Goal: Use online tool/utility: Utilize a website feature to perform a specific function

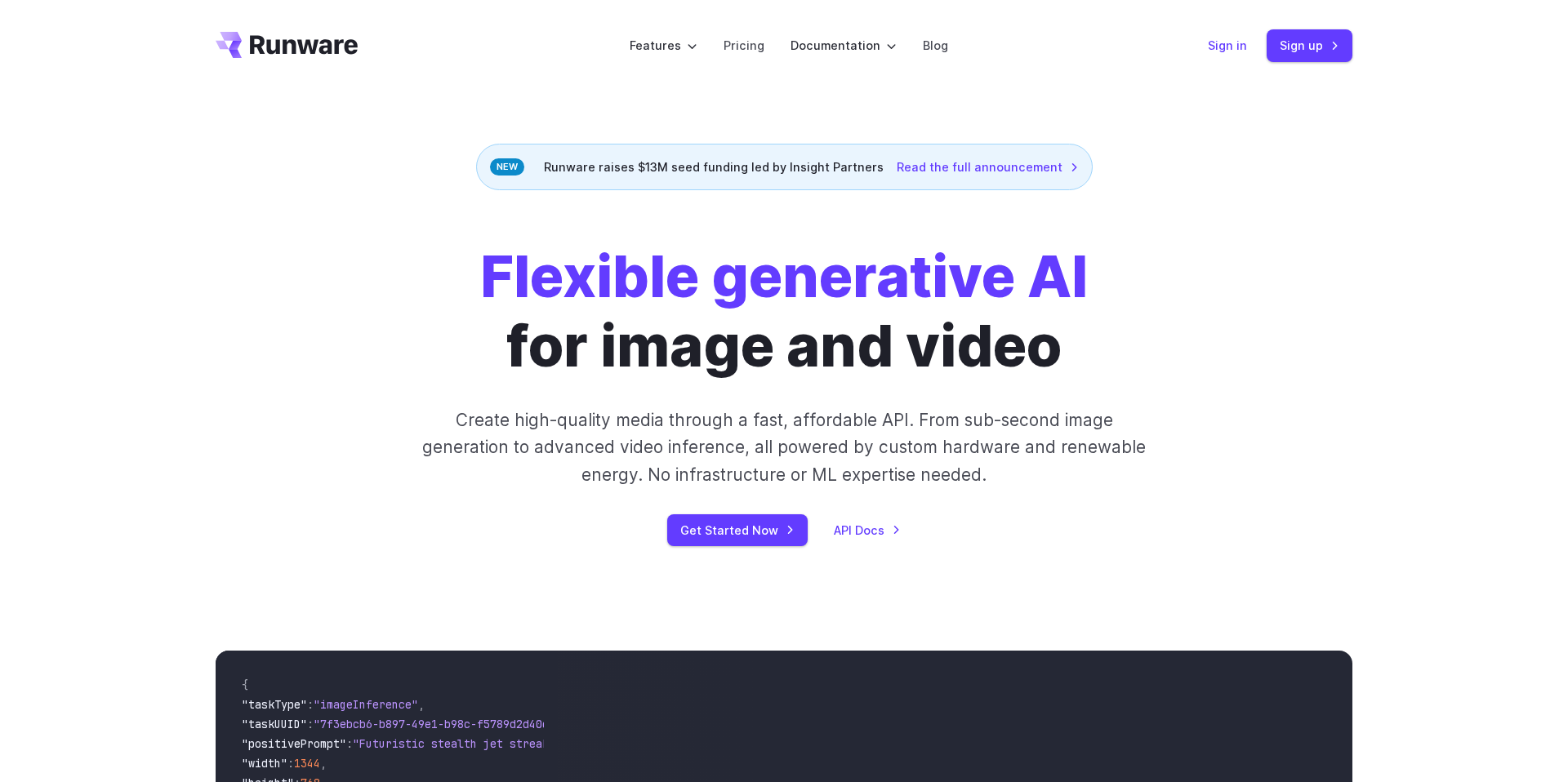
click at [1221, 47] on link "Sign in" at bounding box center [1226, 45] width 39 height 19
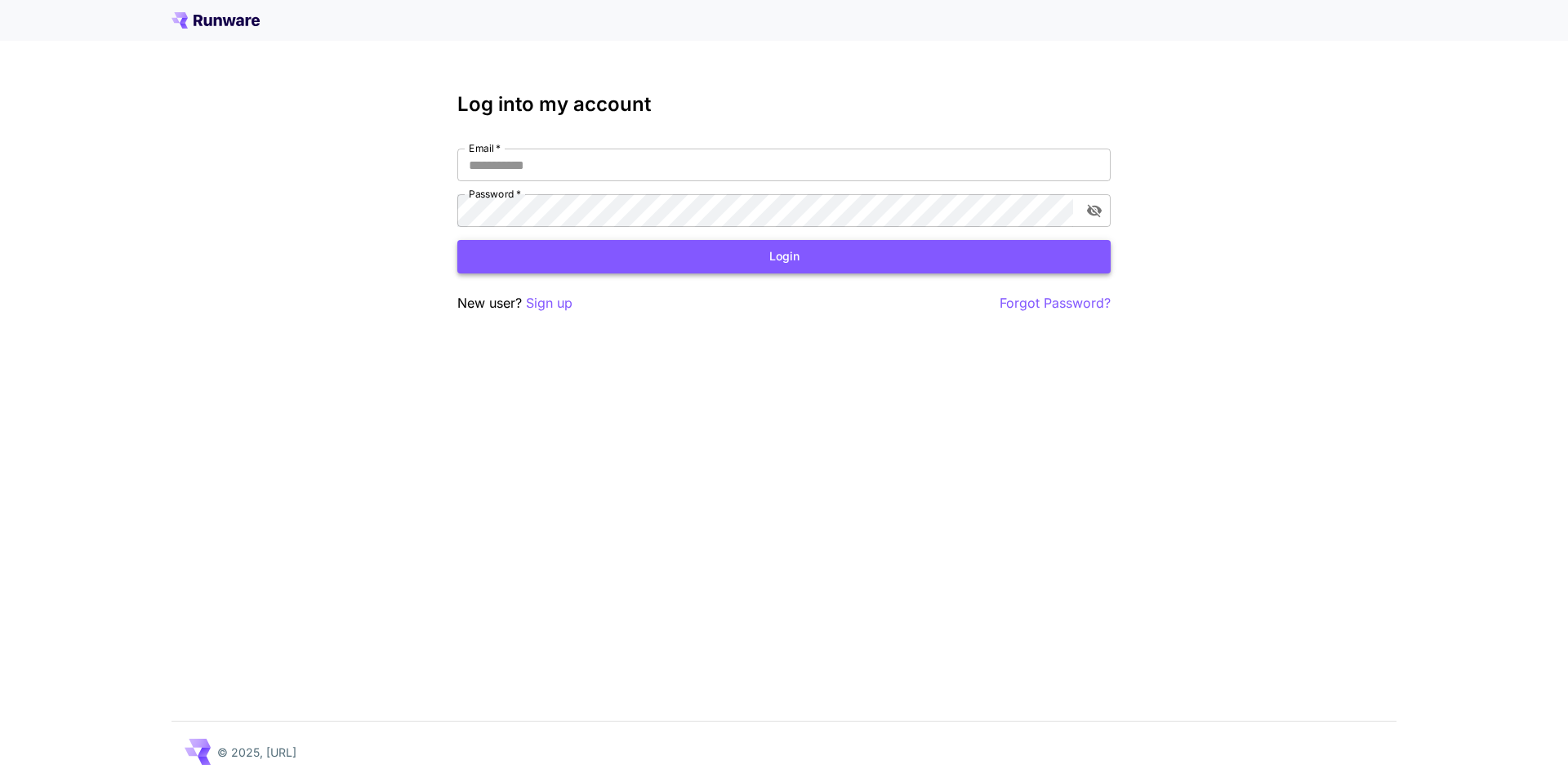
type input "**********"
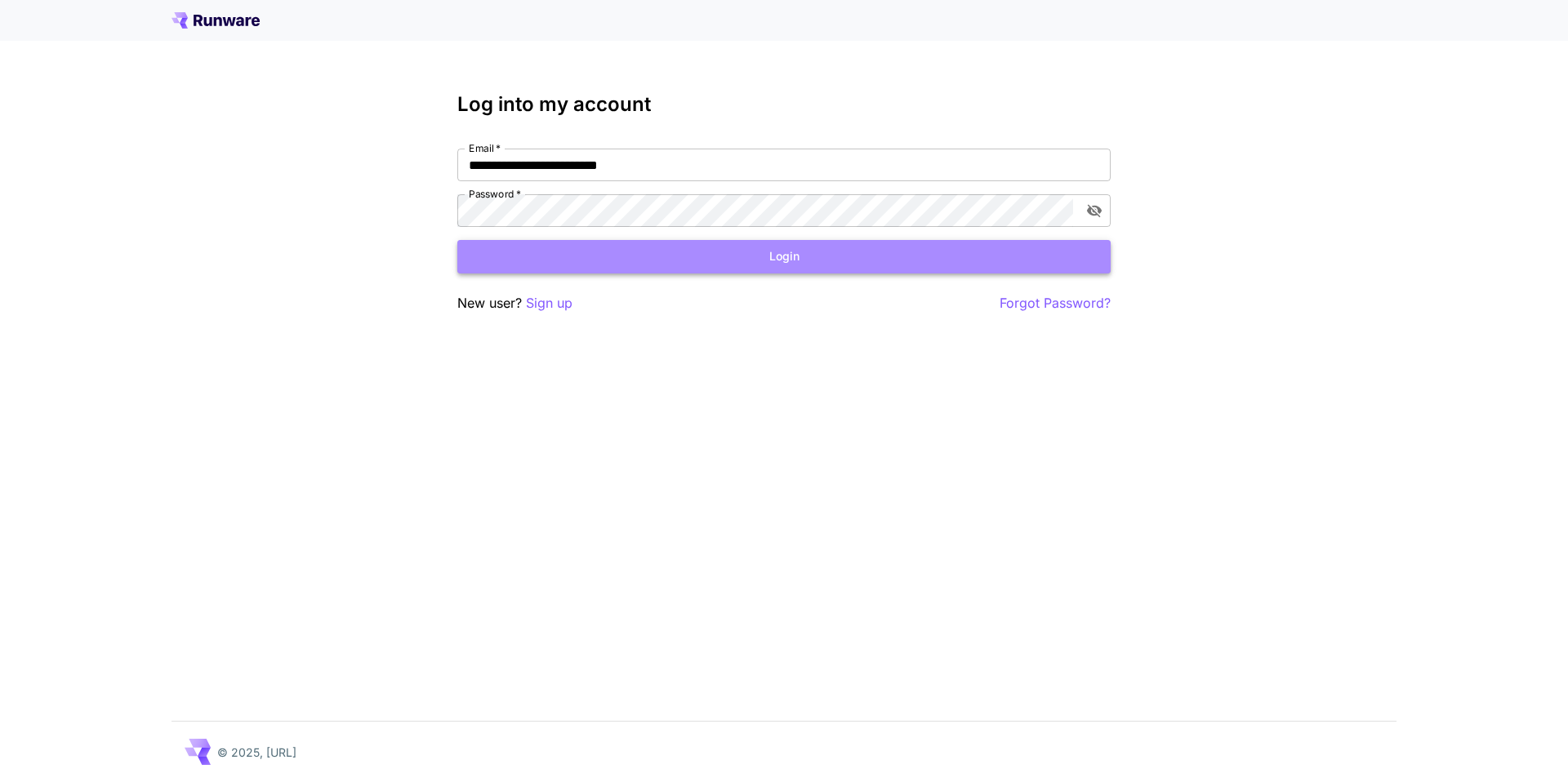
click at [749, 261] on button "Login" at bounding box center [783, 257] width 653 height 34
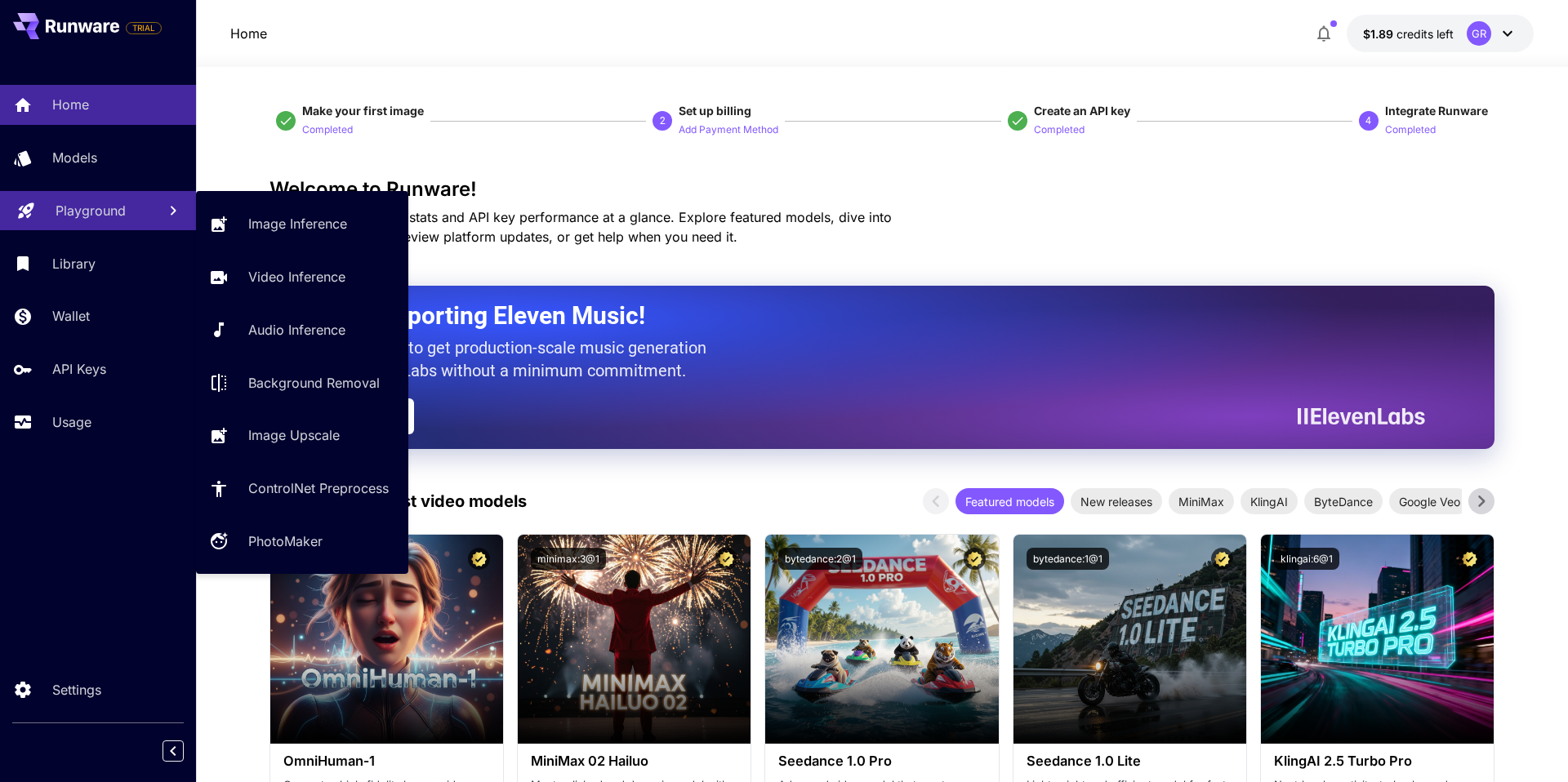
click at [85, 213] on p "Playground" at bounding box center [90, 211] width 71 height 20
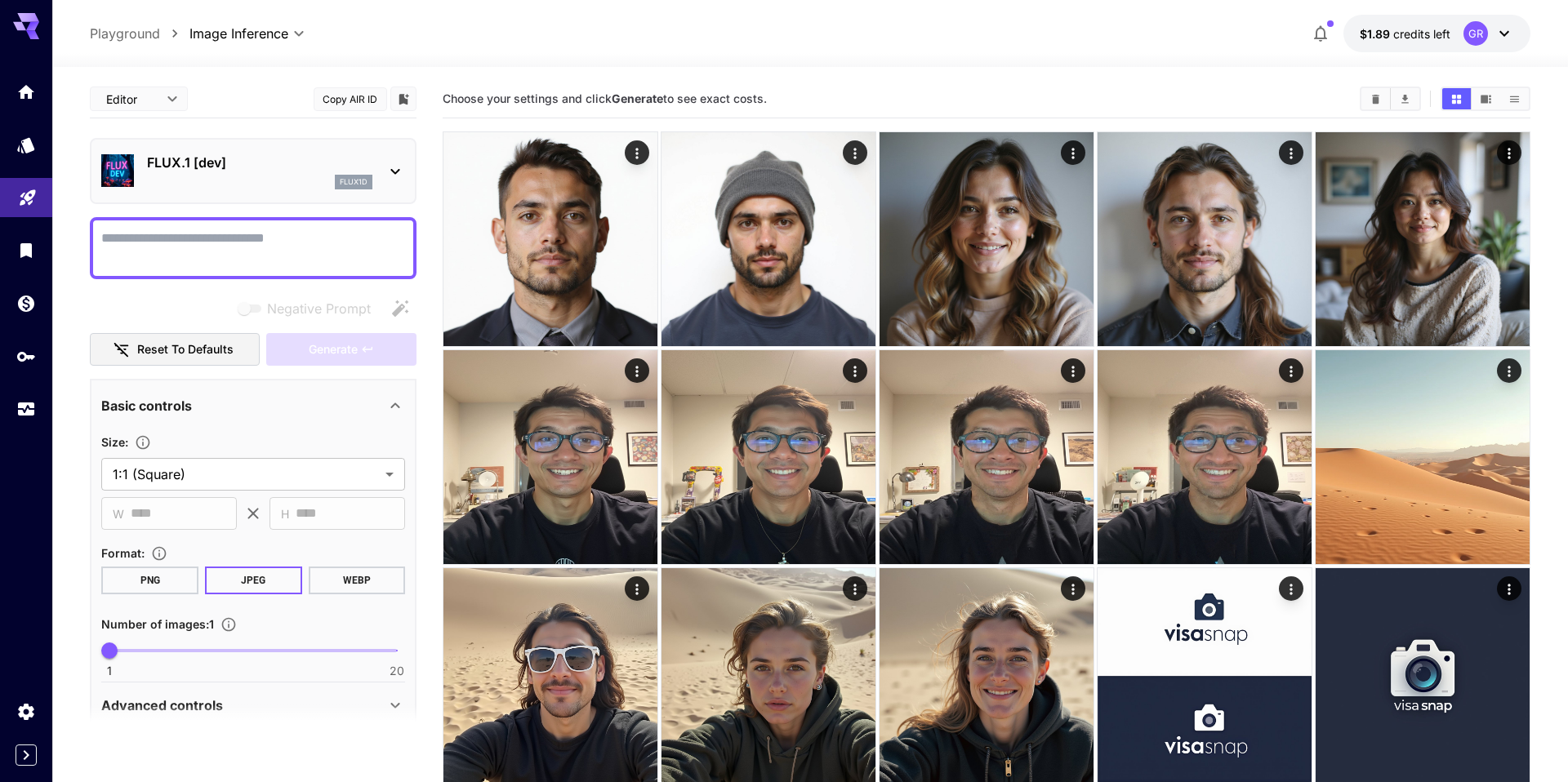
click at [285, 167] on p "FLUX.1 [dev]" at bounding box center [259, 163] width 226 height 20
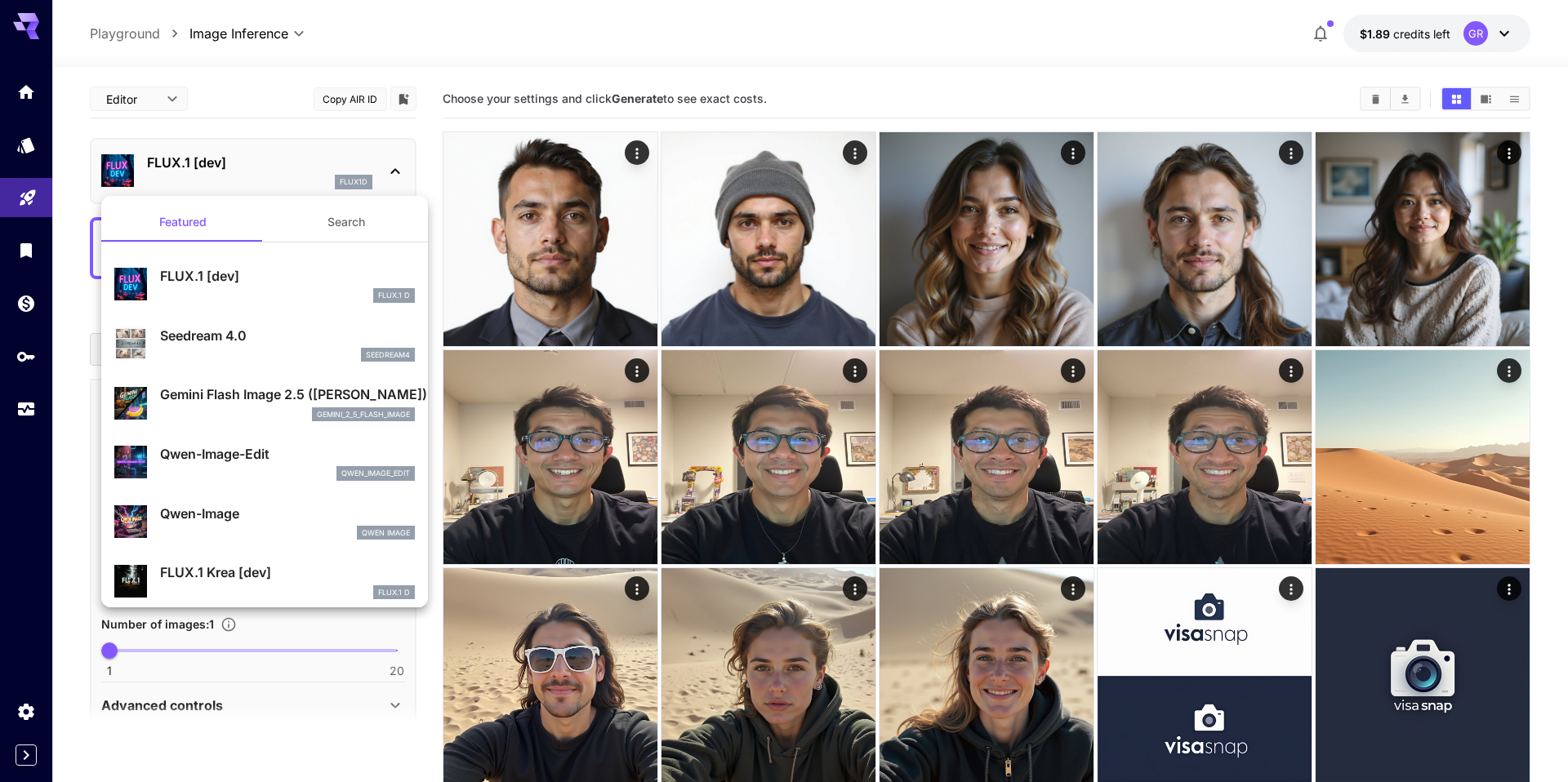
click at [23, 195] on div at bounding box center [784, 391] width 1568 height 782
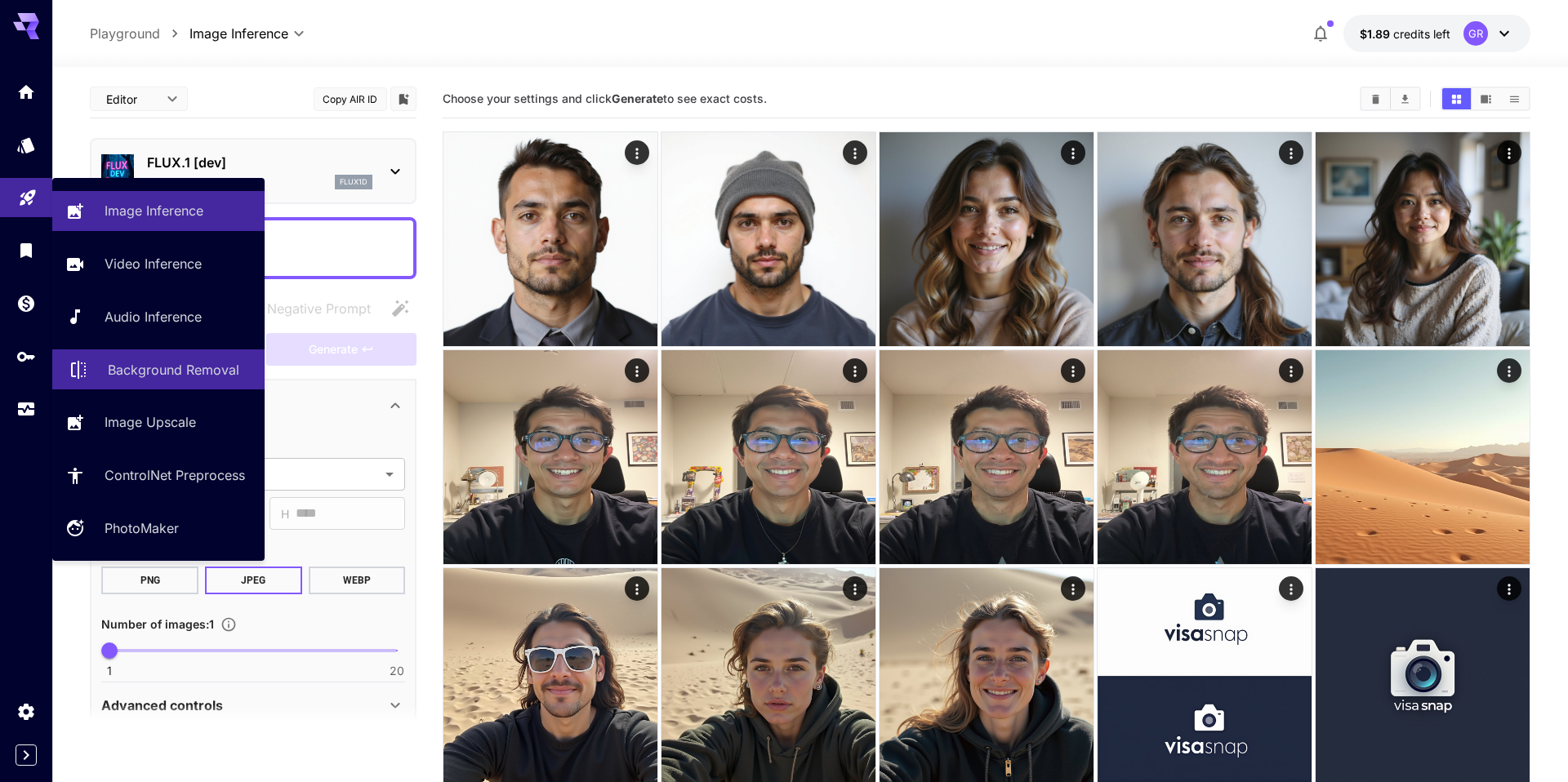
click at [159, 363] on p "Background Removal" at bounding box center [173, 370] width 131 height 20
type input "**********"
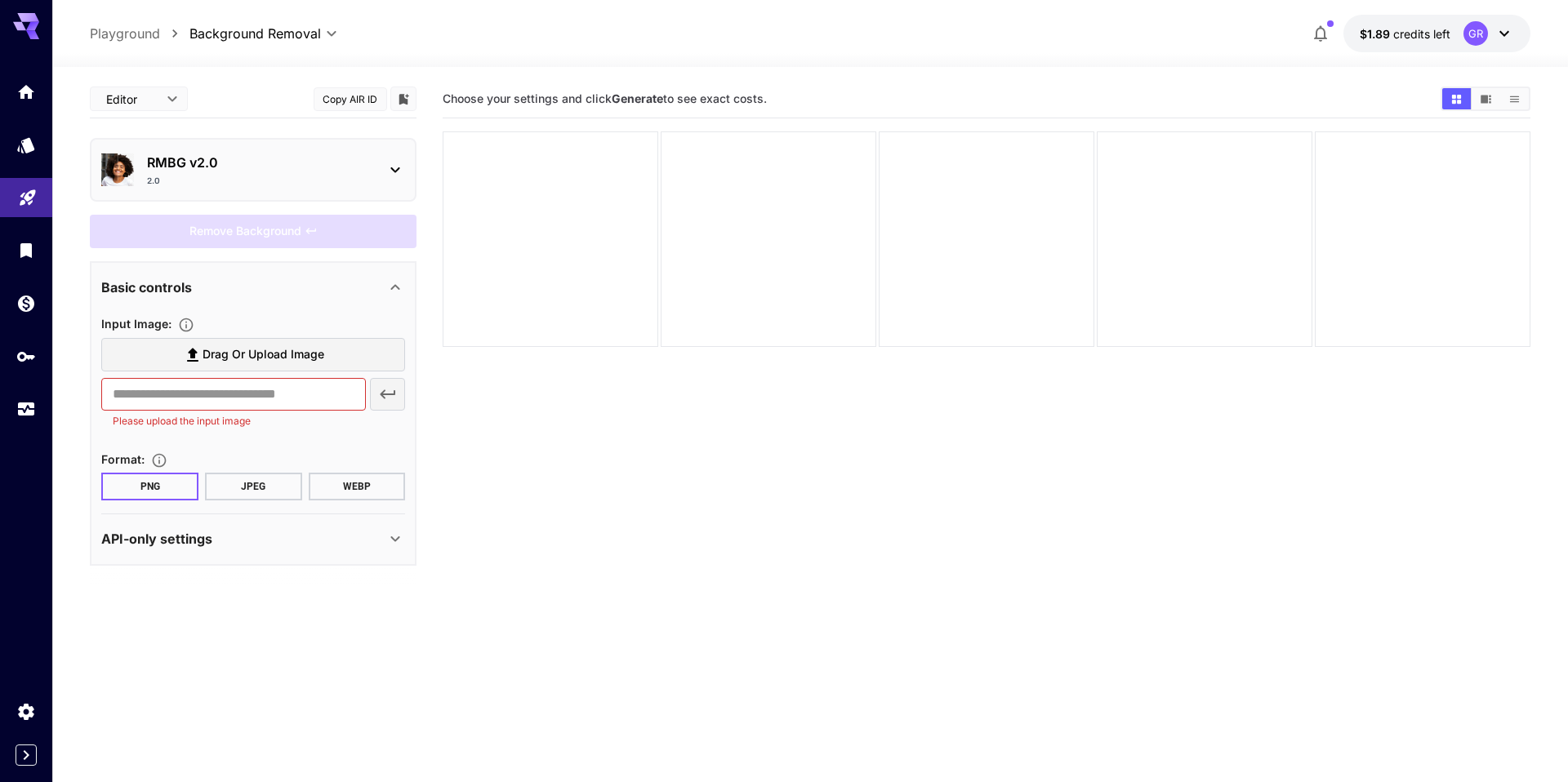
click at [271, 157] on p "RMBG v2.0" at bounding box center [259, 163] width 226 height 20
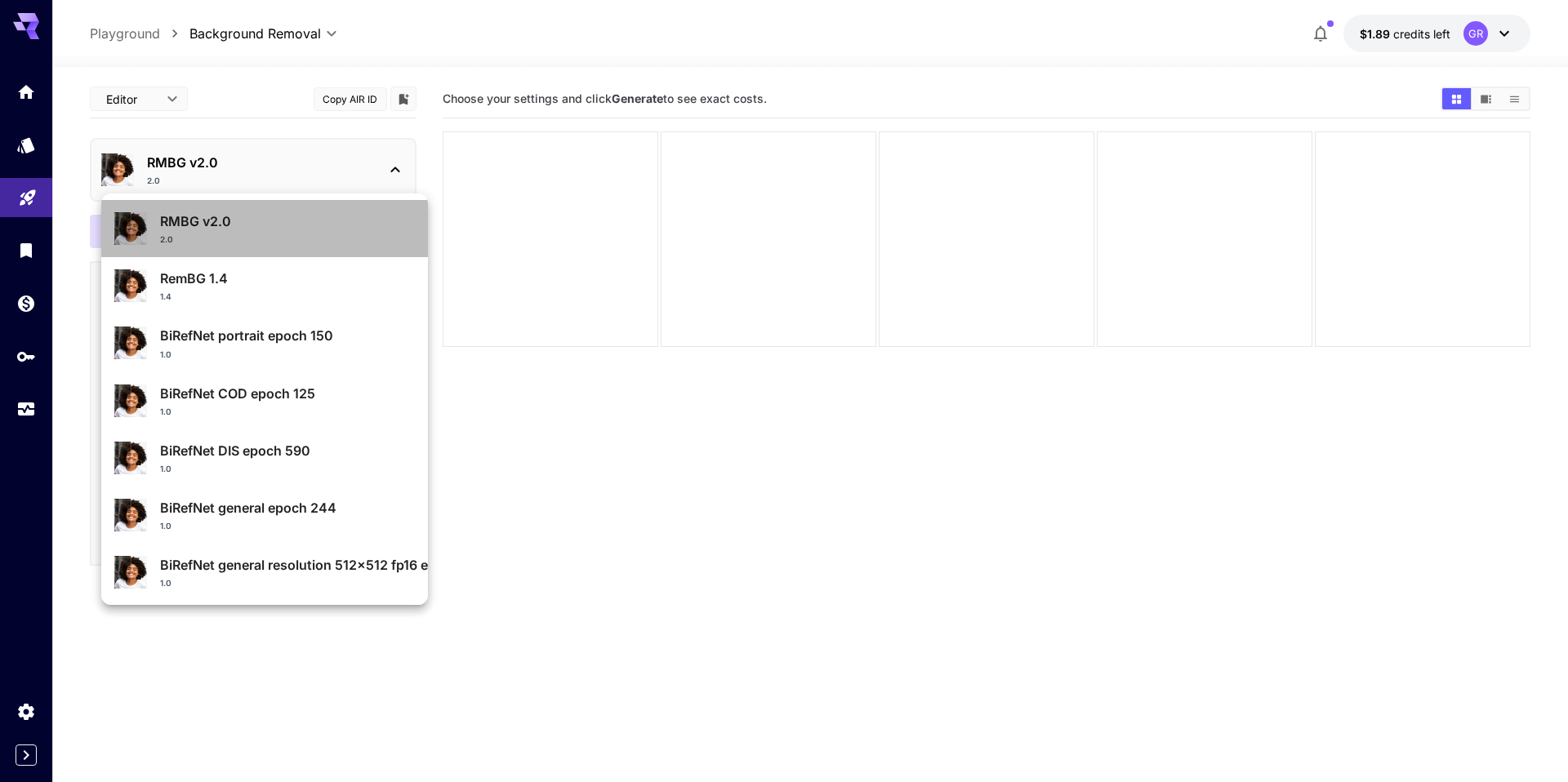
click at [266, 238] on div "2.0" at bounding box center [287, 239] width 254 height 12
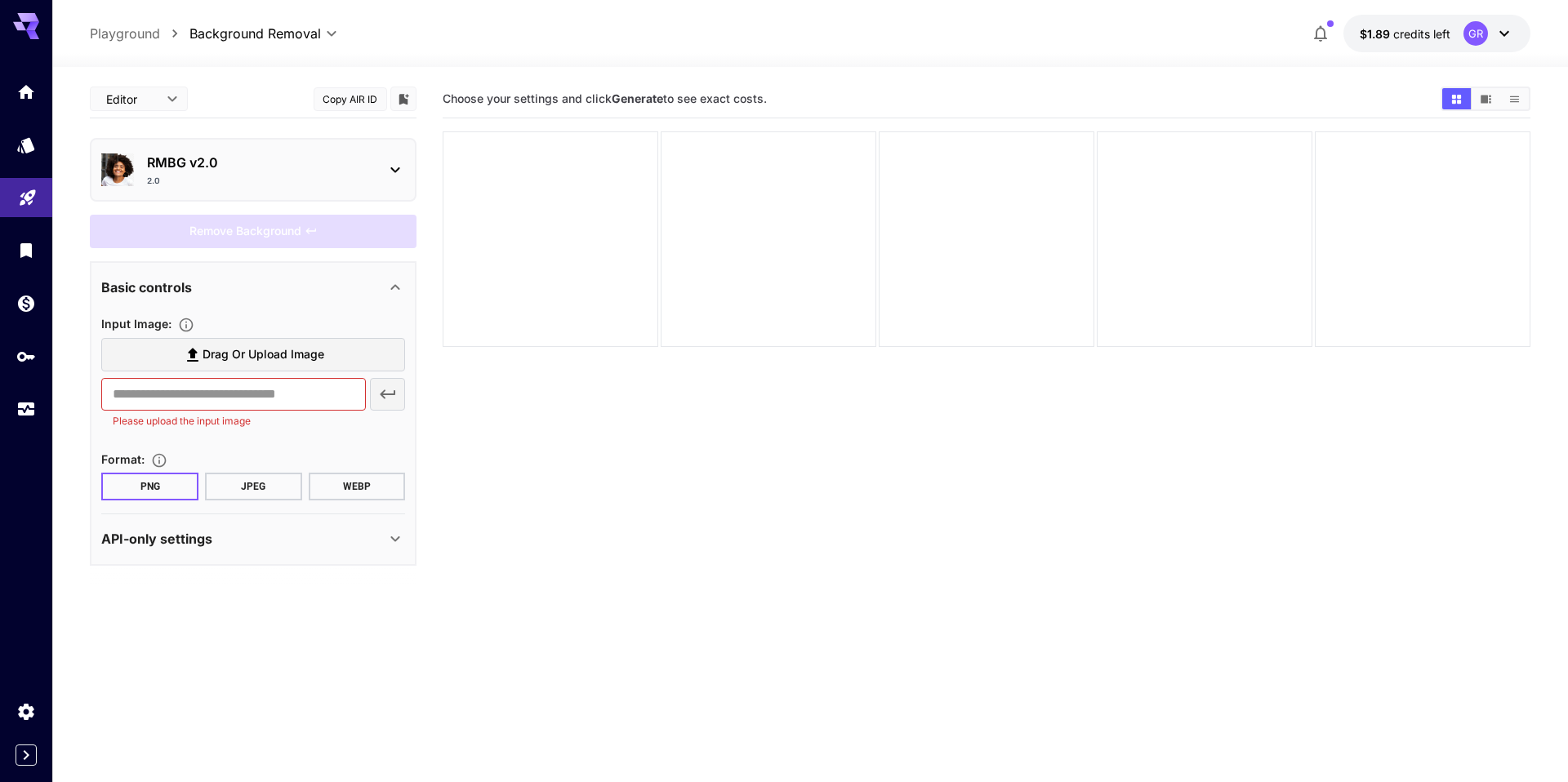
click at [277, 177] on div "2.0" at bounding box center [259, 181] width 226 height 12
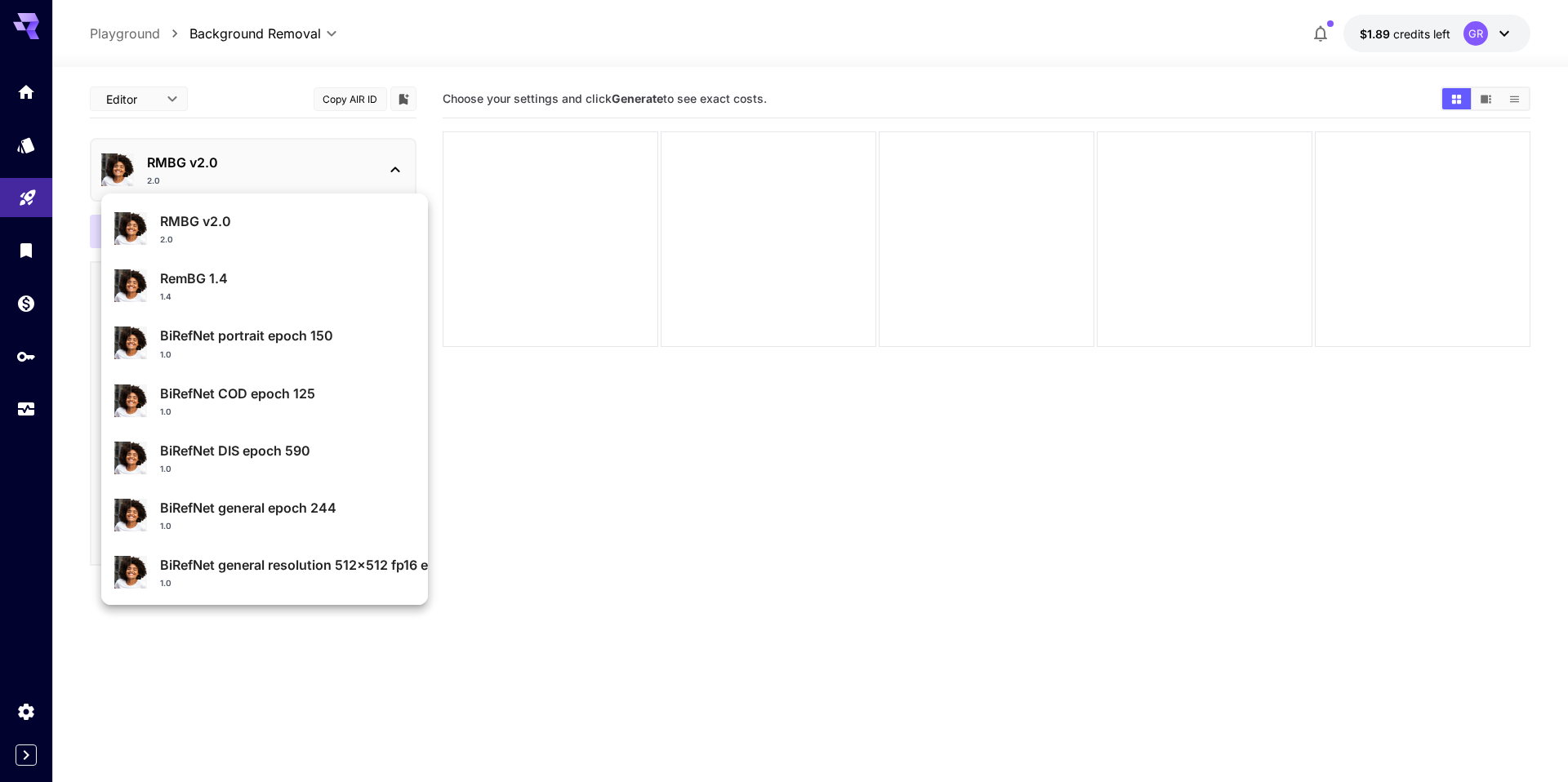
click at [564, 416] on div at bounding box center [784, 391] width 1568 height 782
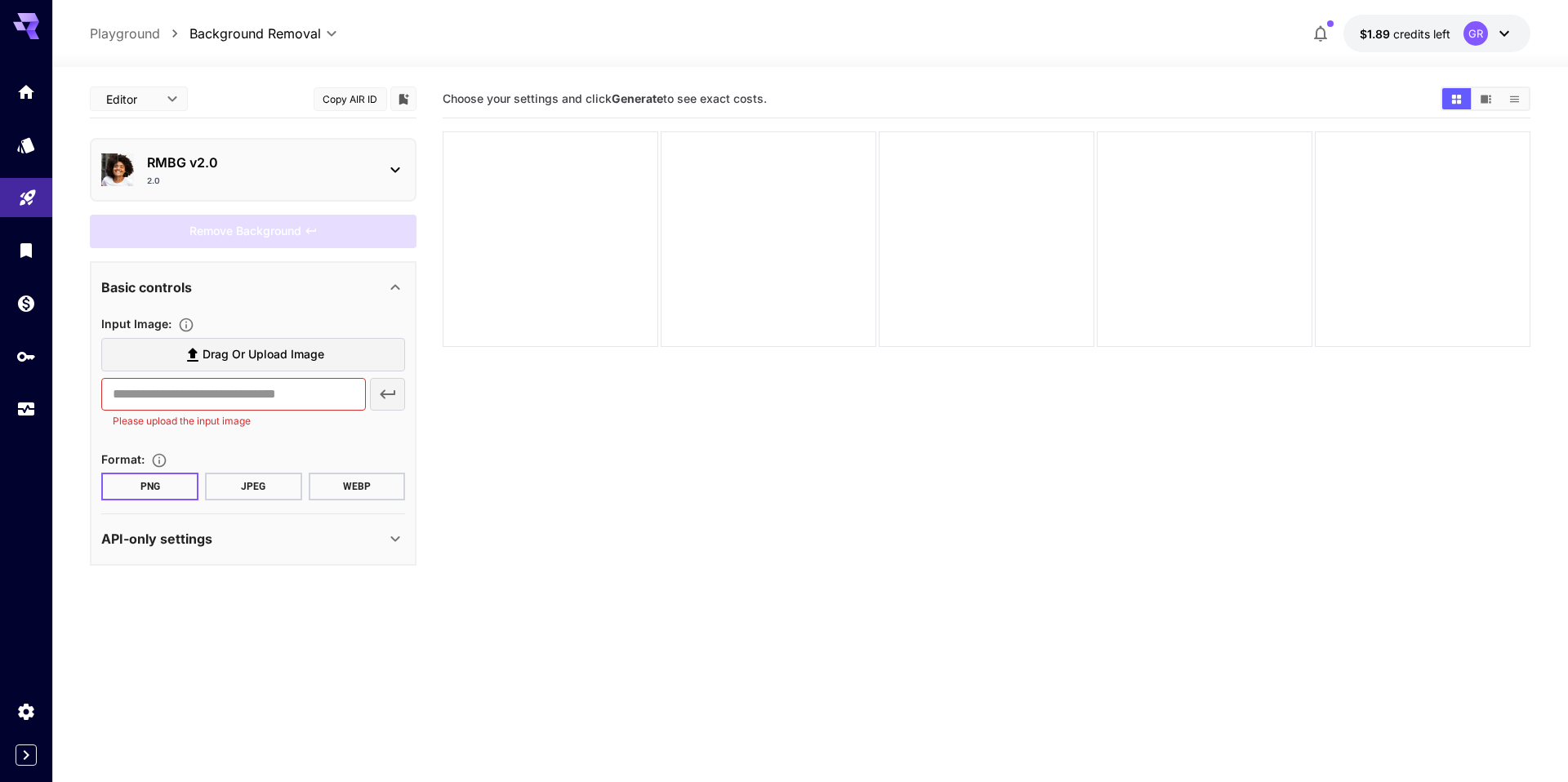
click at [259, 357] on span "Drag or upload image" at bounding box center [263, 355] width 121 height 21
click at [0, 0] on input "Drag or upload image" at bounding box center [0, 0] width 0 height 0
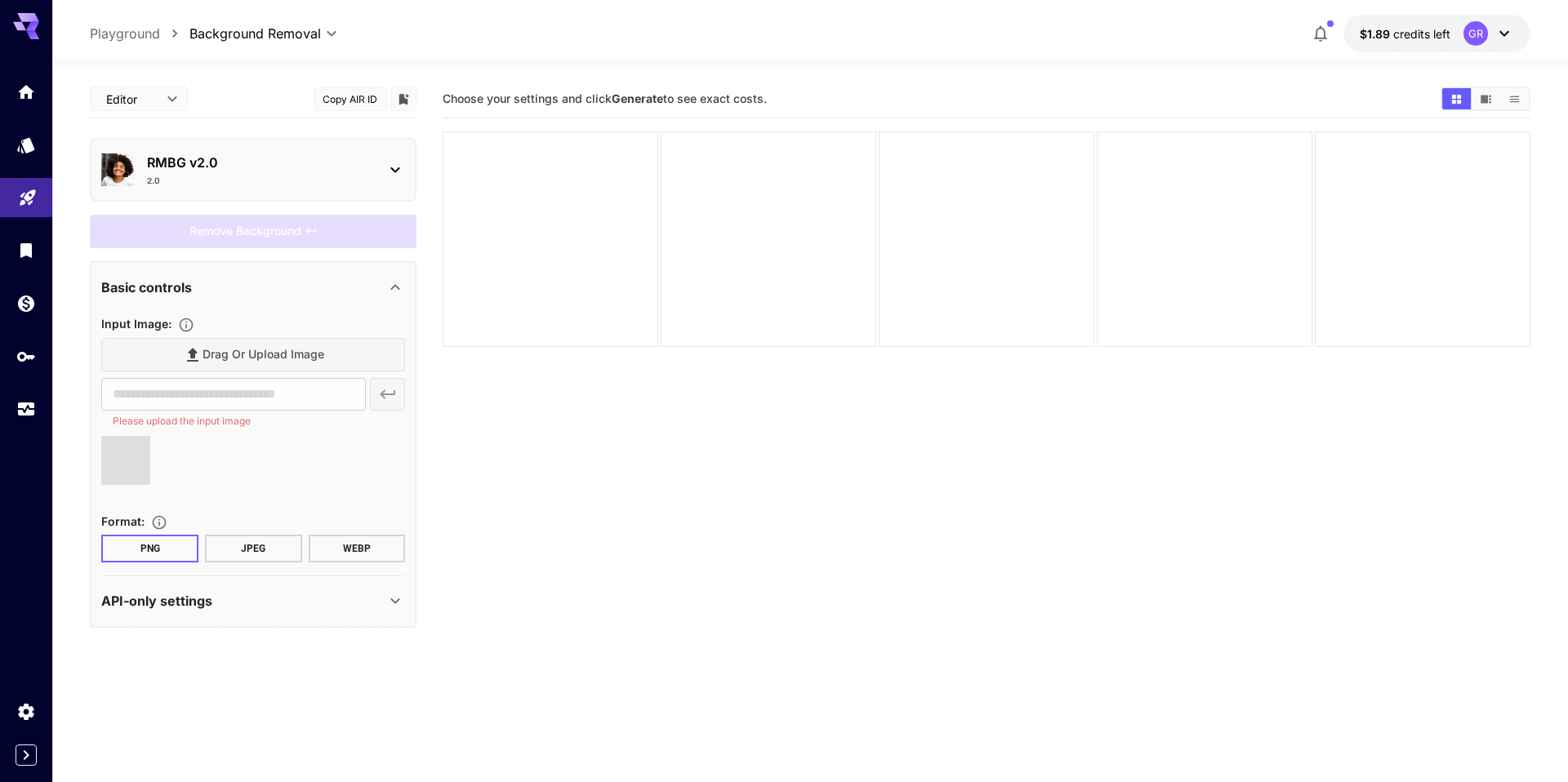
type input "**********"
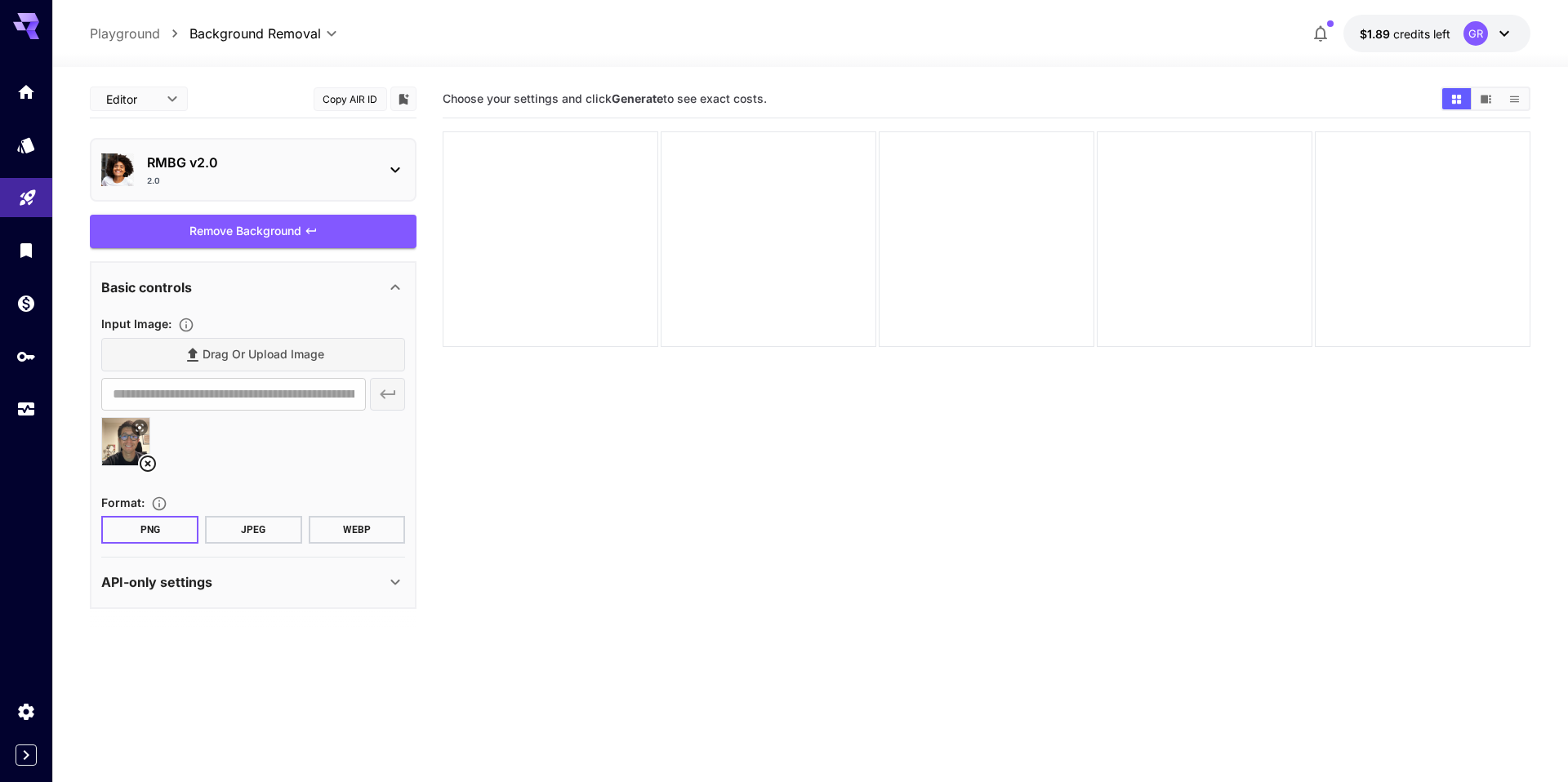
click at [295, 173] on div "RMBG v2.0 2.0" at bounding box center [259, 170] width 226 height 35
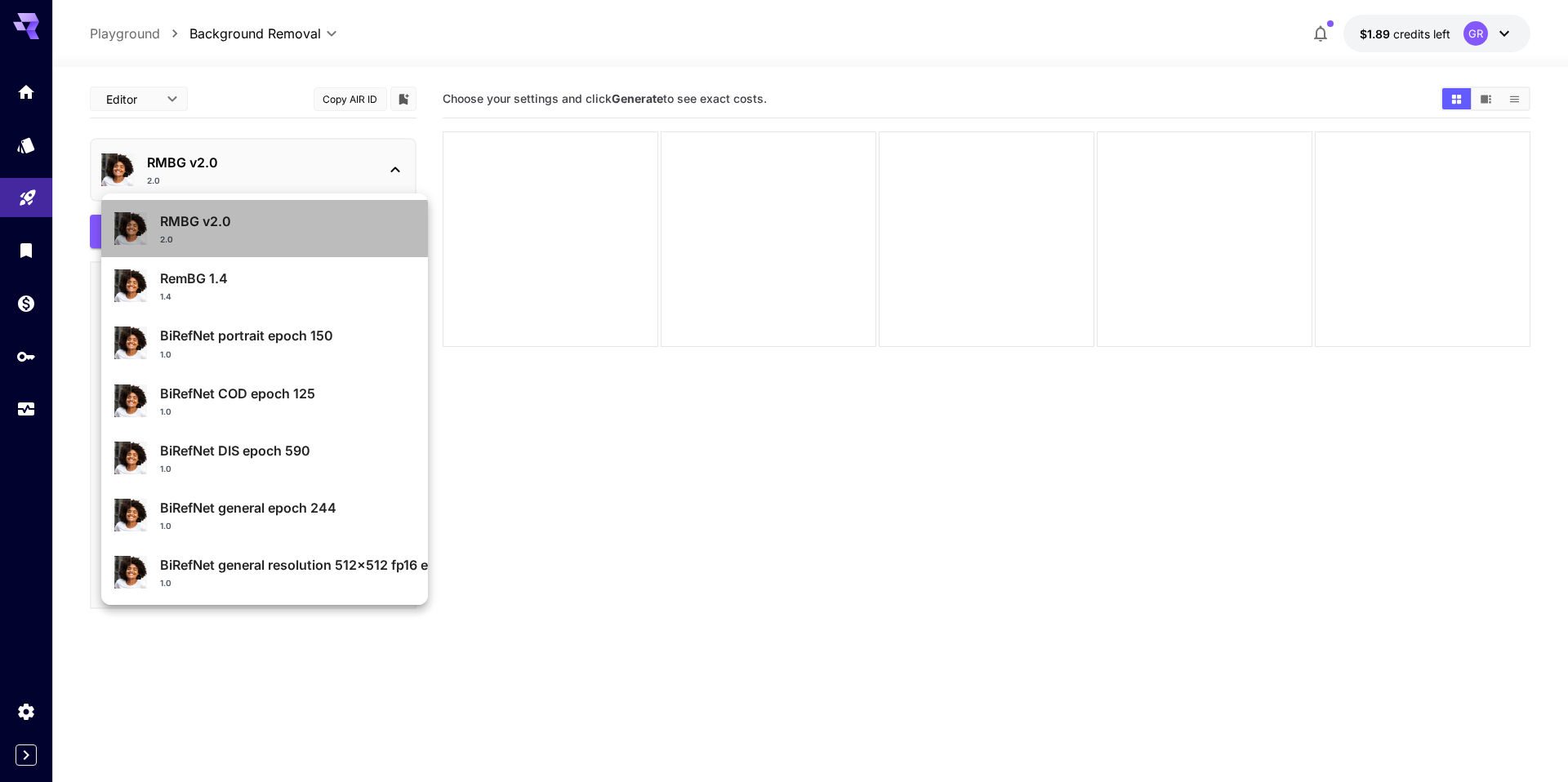
click at [220, 222] on p "RMBG v2.0" at bounding box center [287, 222] width 254 height 20
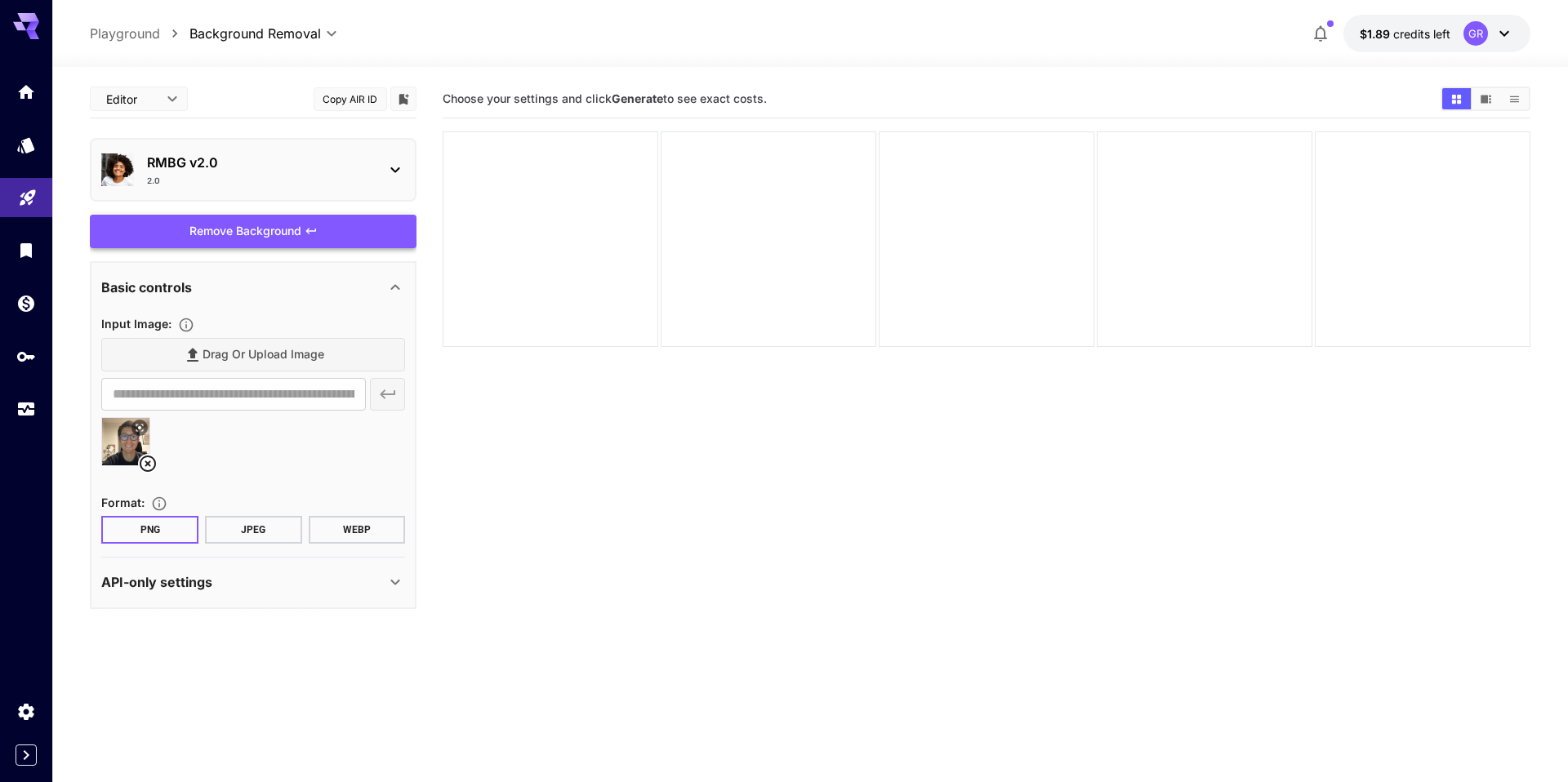
click at [249, 232] on div "Remove Background" at bounding box center [252, 232] width 327 height 34
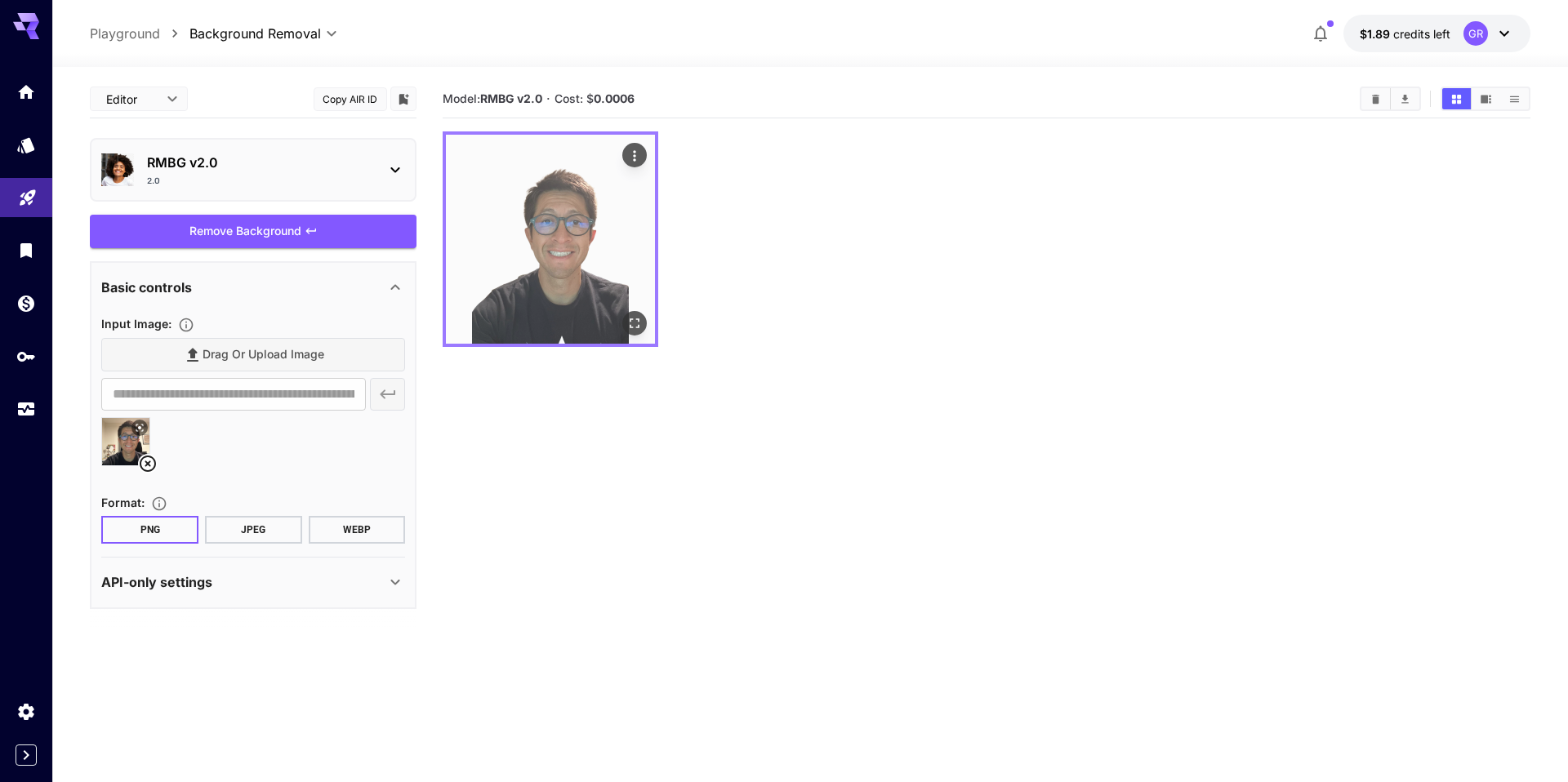
click at [573, 234] on img at bounding box center [550, 239] width 209 height 209
click at [573, 299] on img at bounding box center [550, 239] width 209 height 209
click at [634, 323] on icon "Open in fullscreen" at bounding box center [634, 323] width 16 height 16
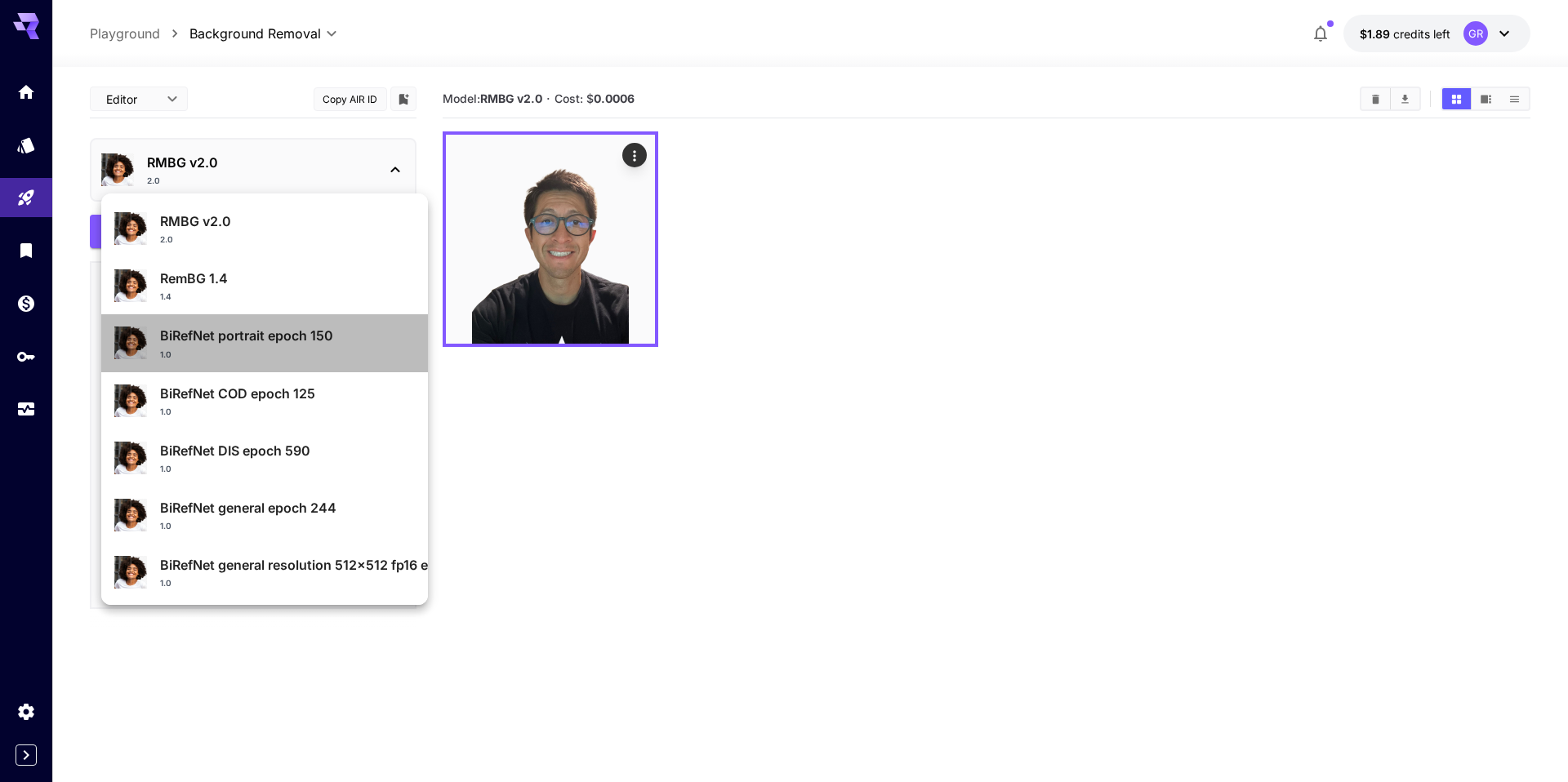
click at [306, 349] on div "1.0" at bounding box center [287, 355] width 254 height 12
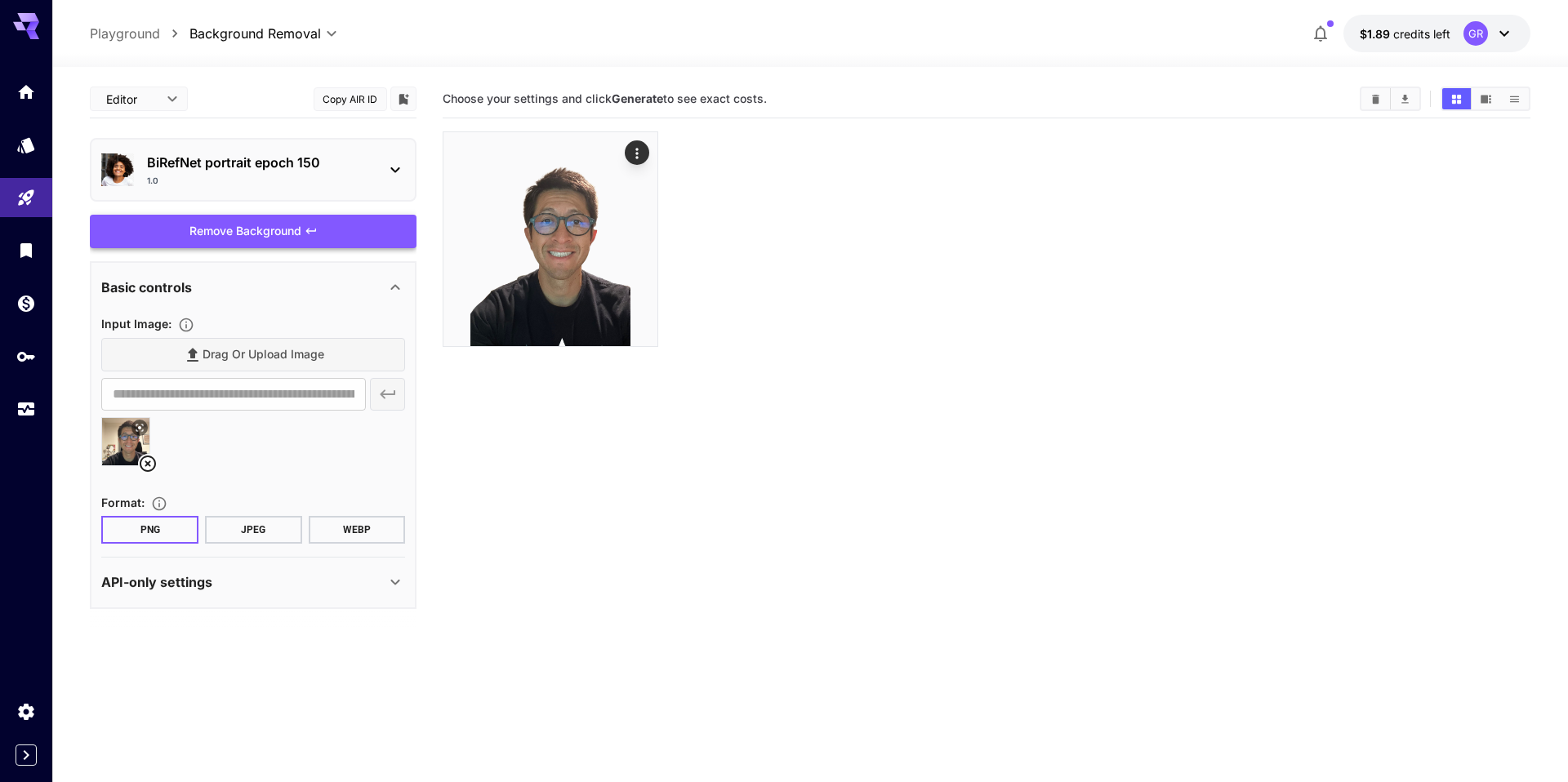
click at [274, 235] on div "Remove Background" at bounding box center [252, 232] width 327 height 34
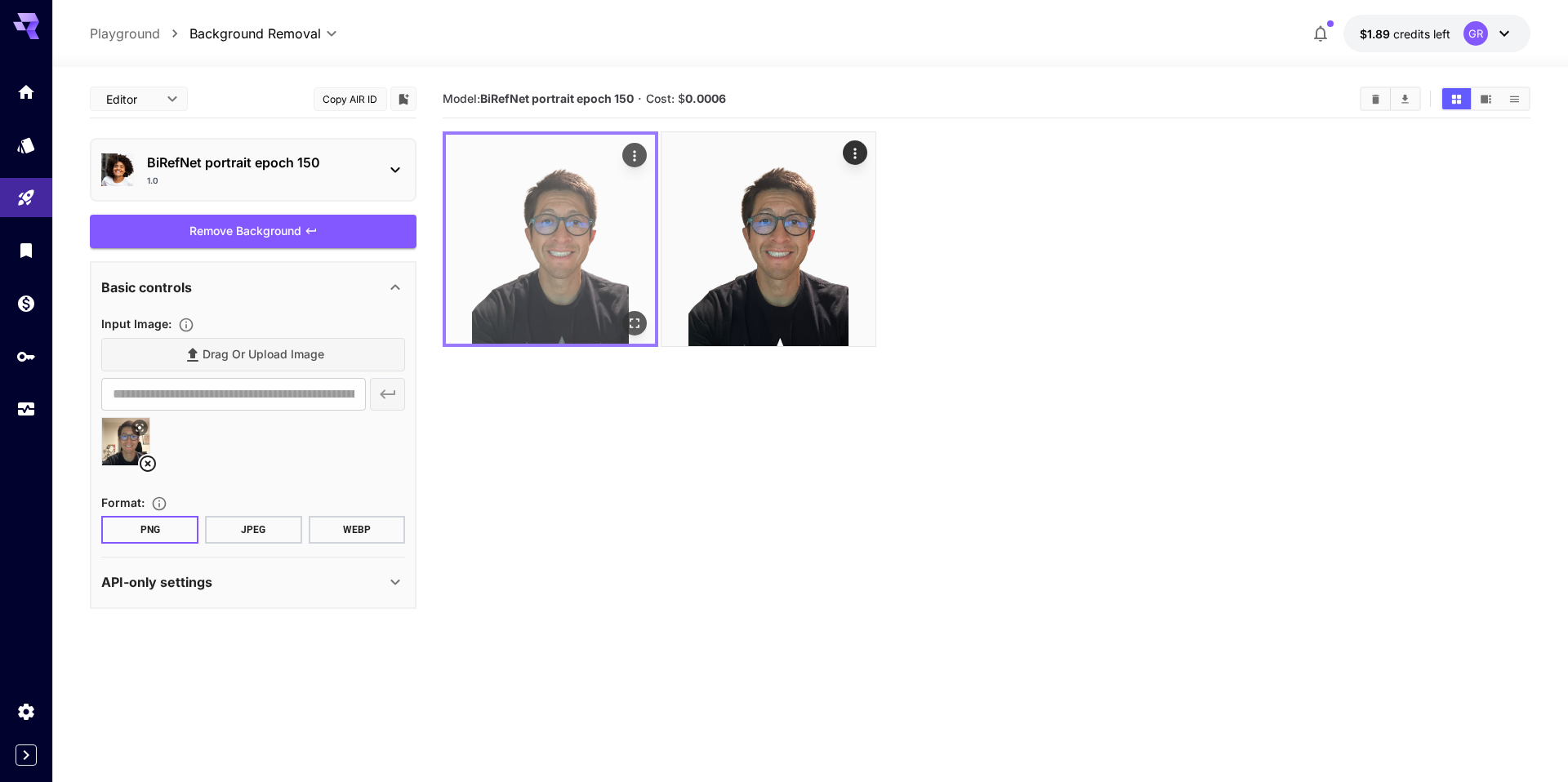
click at [566, 246] on img at bounding box center [550, 239] width 209 height 209
click at [572, 259] on img at bounding box center [550, 239] width 209 height 209
click at [597, 200] on img at bounding box center [550, 239] width 209 height 209
click at [581, 232] on img at bounding box center [550, 239] width 209 height 209
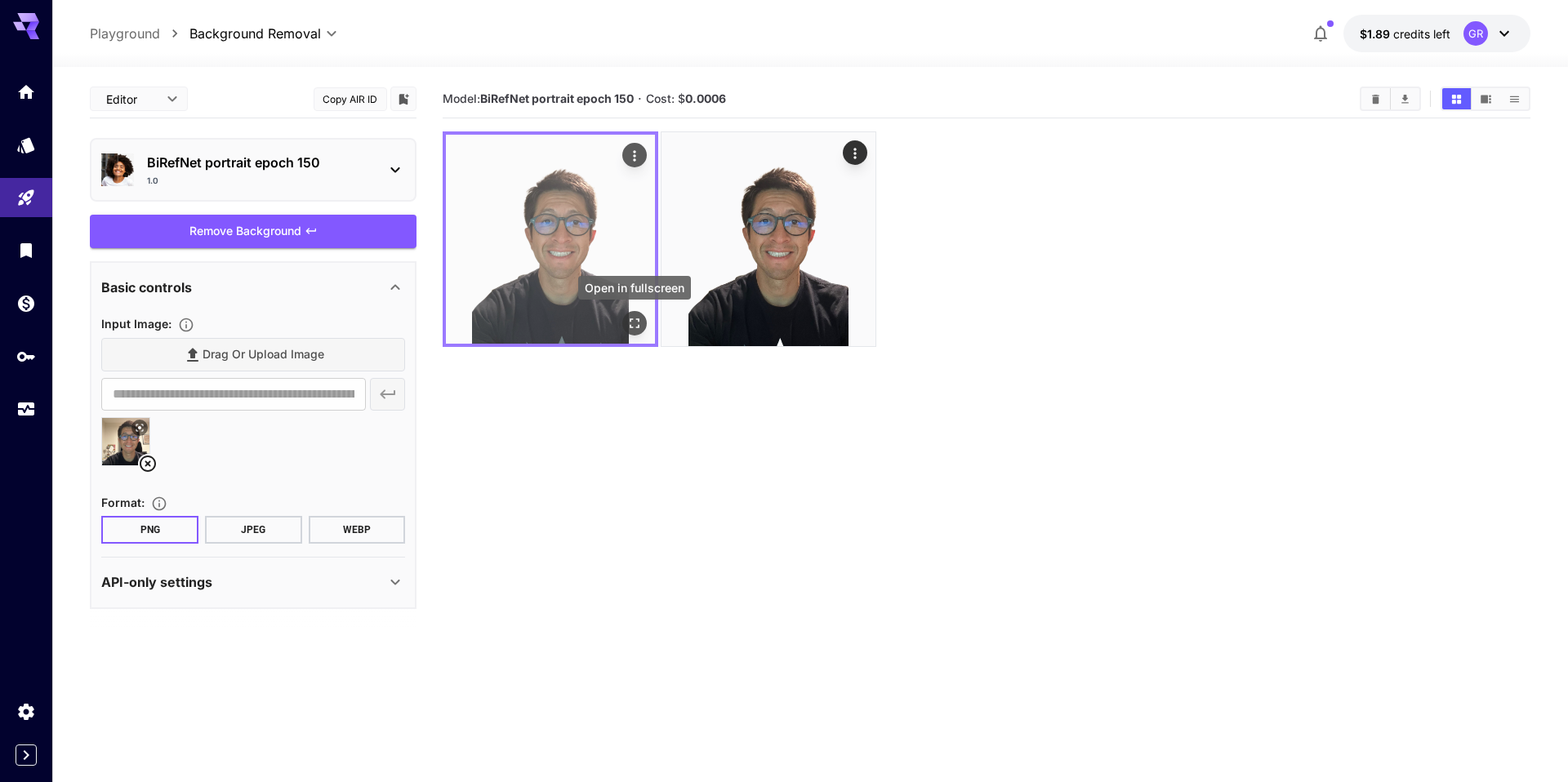
click at [636, 329] on icon "Open in fullscreen" at bounding box center [634, 323] width 16 height 16
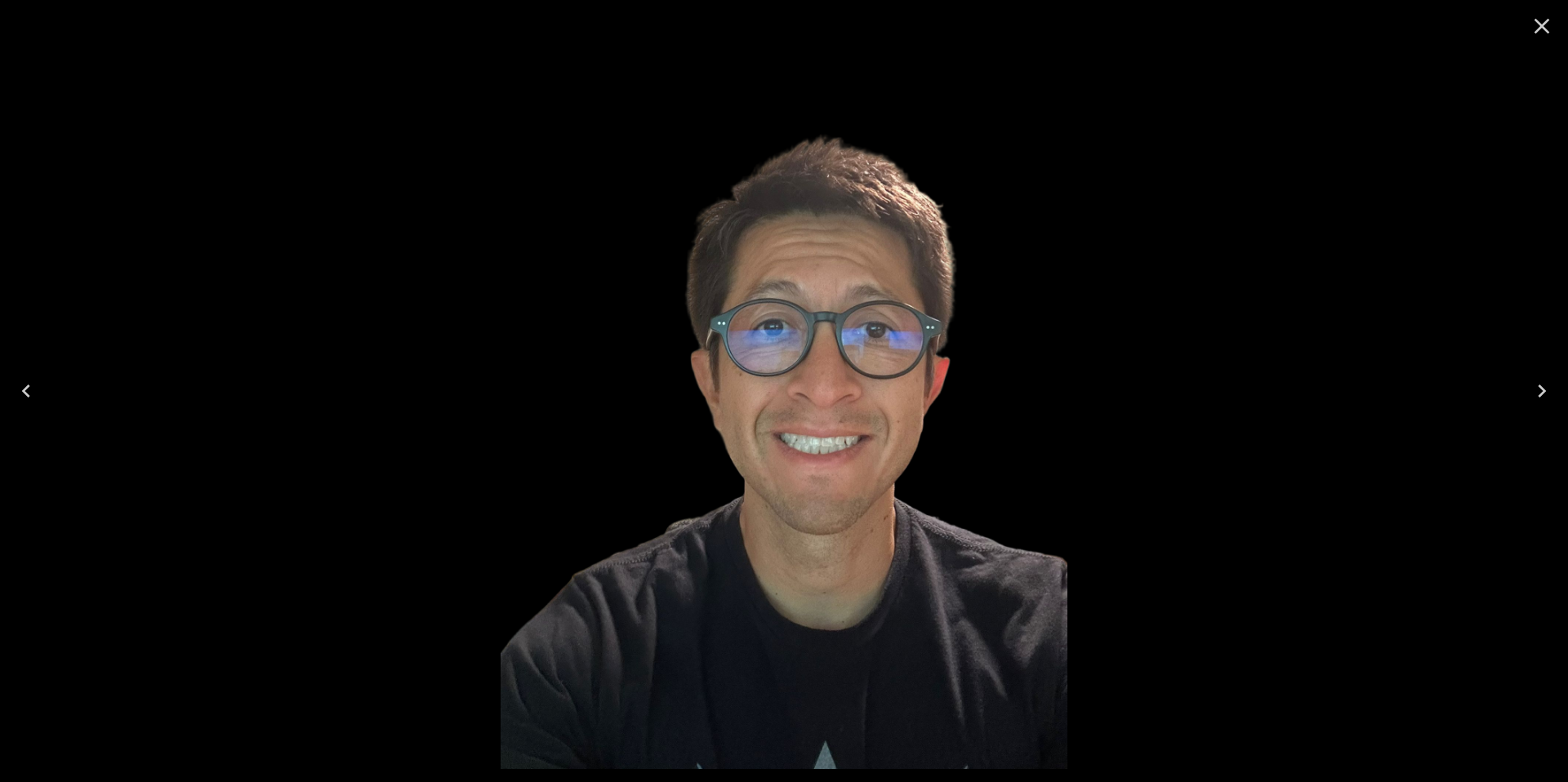
click at [1168, 263] on div at bounding box center [784, 391] width 1568 height 782
click at [1542, 30] on icon "Close" at bounding box center [1541, 26] width 26 height 26
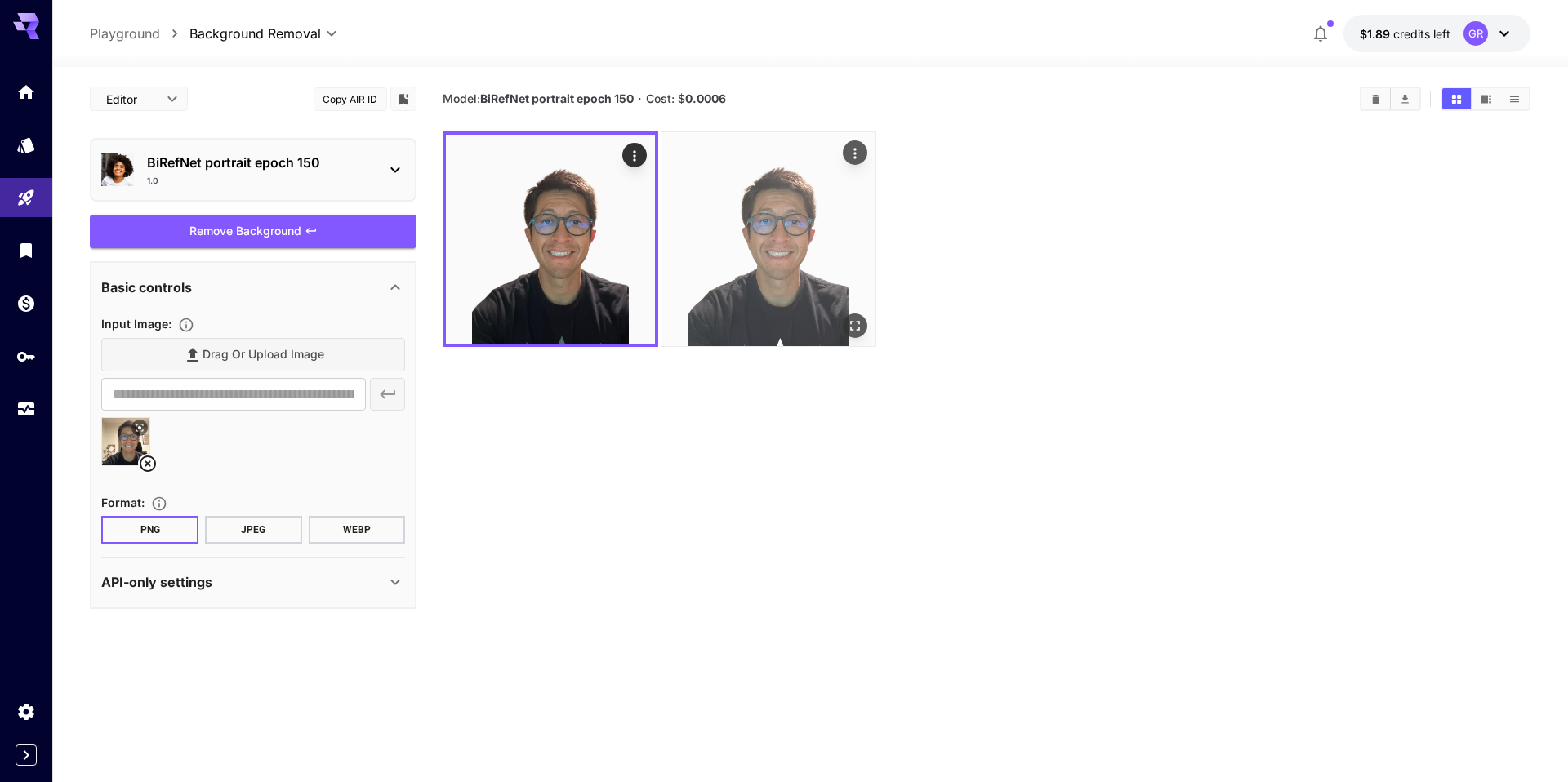
click at [800, 256] on img at bounding box center [768, 238] width 214 height 214
